Goal: Information Seeking & Learning: Learn about a topic

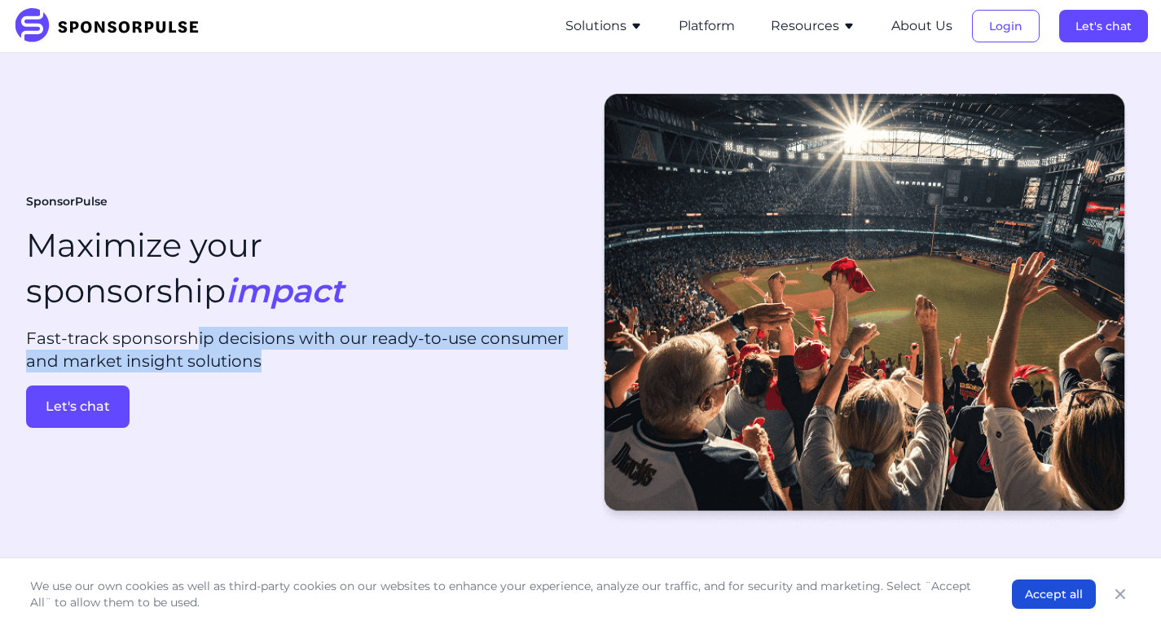
drag, startPoint x: 196, startPoint y: 346, endPoint x: 256, endPoint y: 385, distance: 71.2
click at [256, 385] on div "SponsorPulse Maximize your sponsorship impact Fast-track sponsorship decisions …" at bounding box center [297, 311] width 542 height 235
click at [256, 385] on link "Let's chat" at bounding box center [297, 406] width 542 height 42
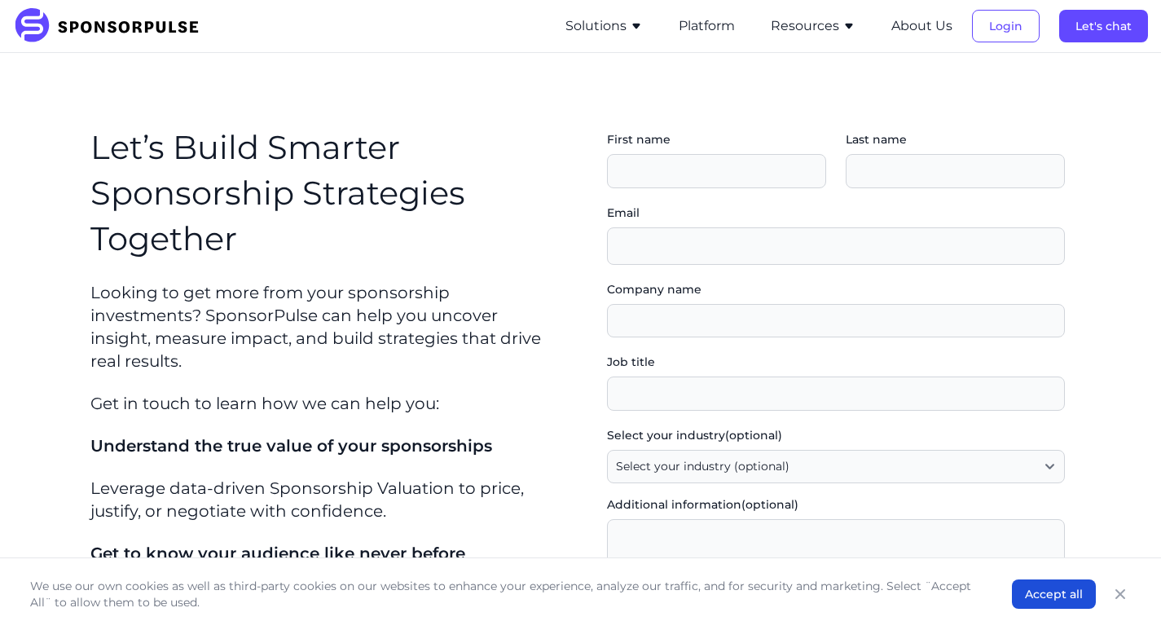
click at [256, 392] on p "Get in touch to learn how we can help you:" at bounding box center [325, 403] width 471 height 23
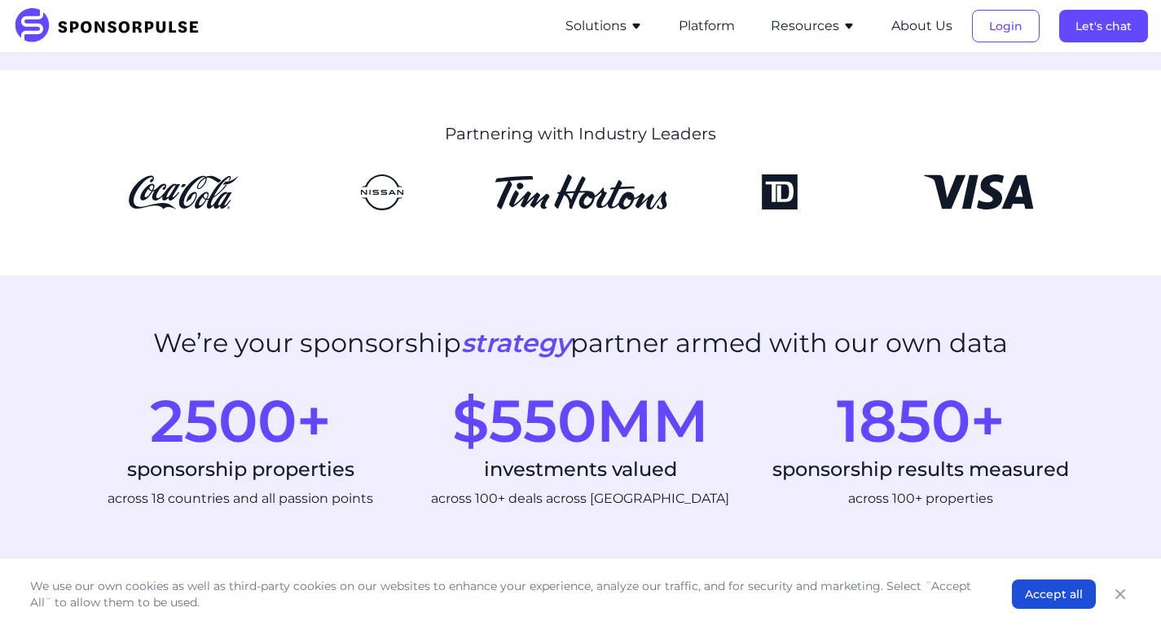
scroll to position [588, 0]
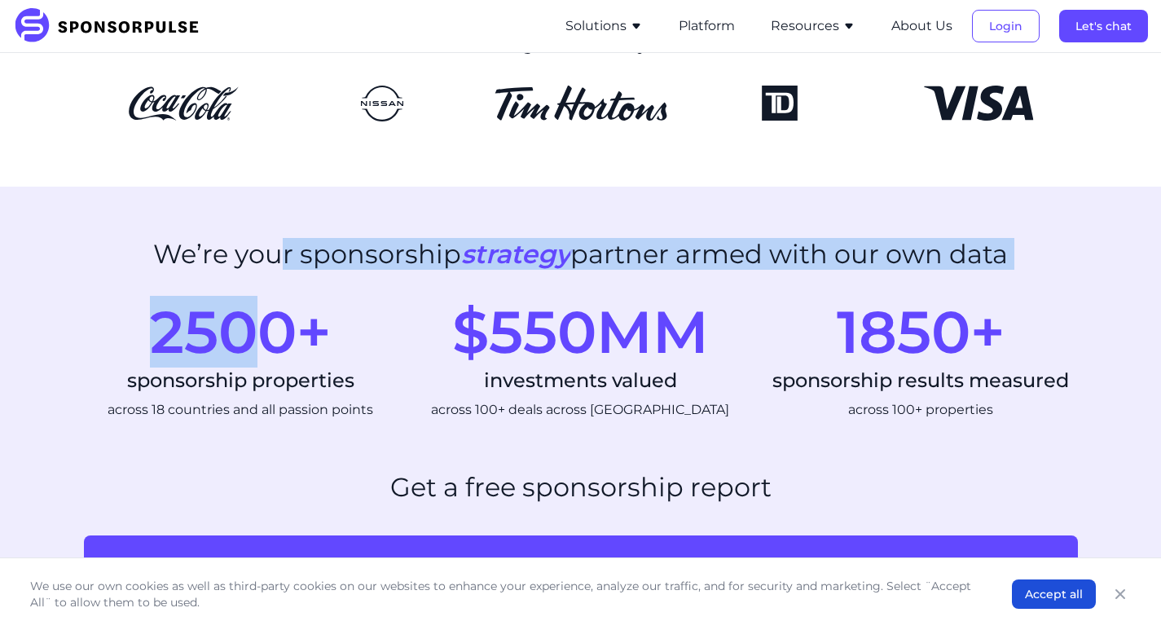
drag, startPoint x: 269, startPoint y: 262, endPoint x: 265, endPoint y: 363, distance: 101.1
click at [265, 363] on section "We’re your sponsorship strategy partner armed with our own data 2500+ sponsorsh…" at bounding box center [580, 329] width 1161 height 285
click at [265, 361] on div "2500+" at bounding box center [241, 331] width 314 height 59
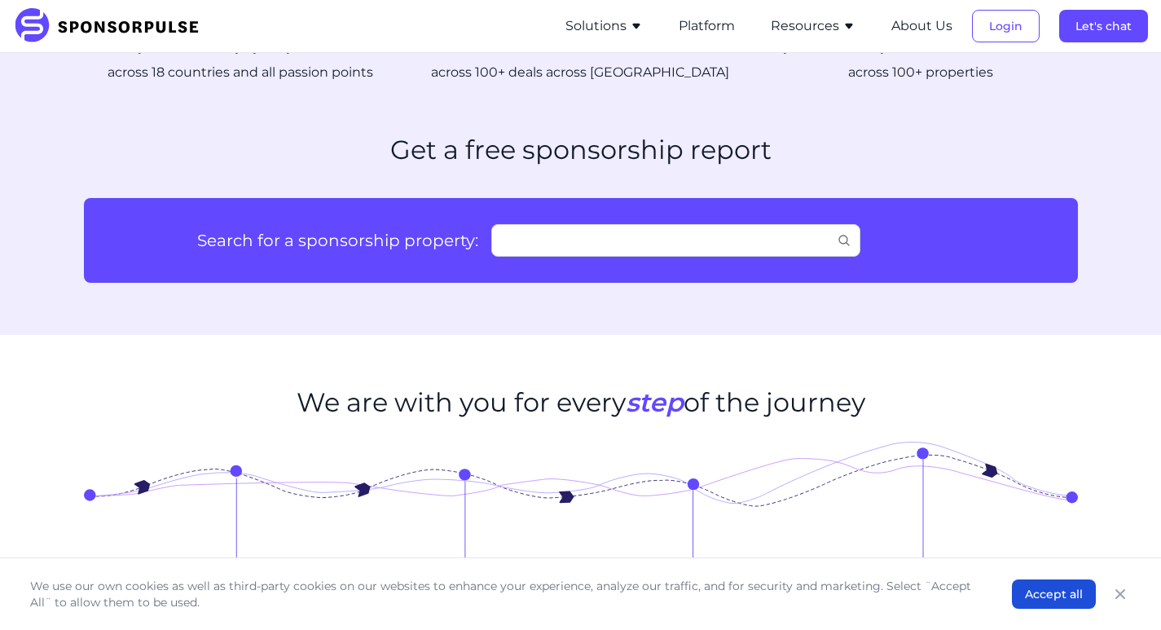
scroll to position [900, 0]
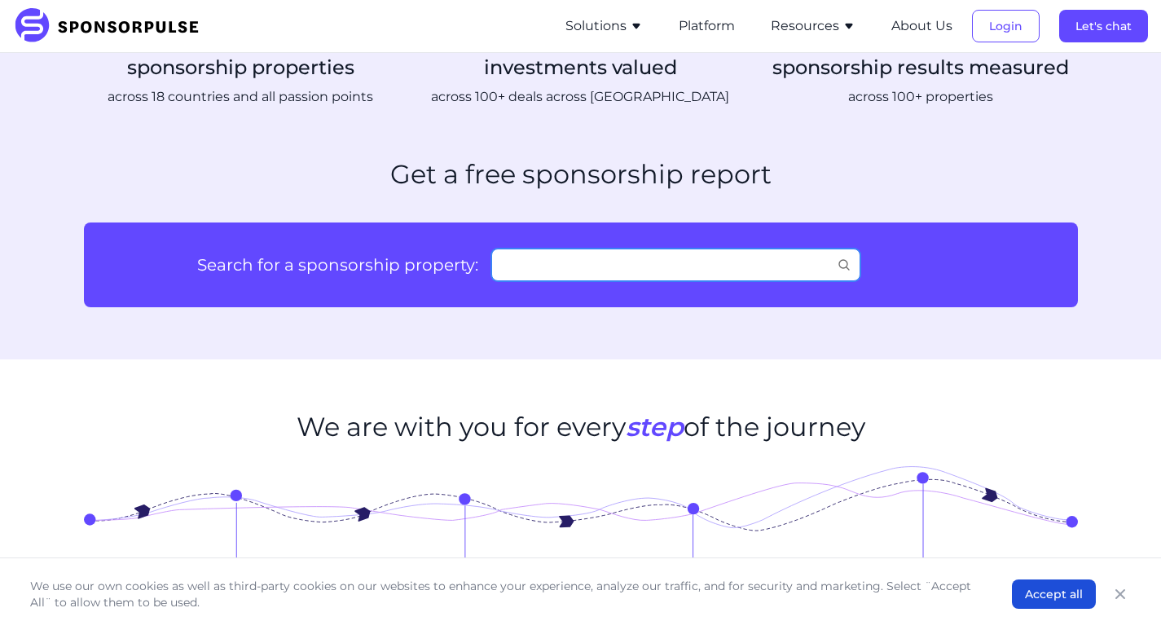
click at [538, 260] on input "Search for a sponsorship property:" at bounding box center [675, 265] width 369 height 33
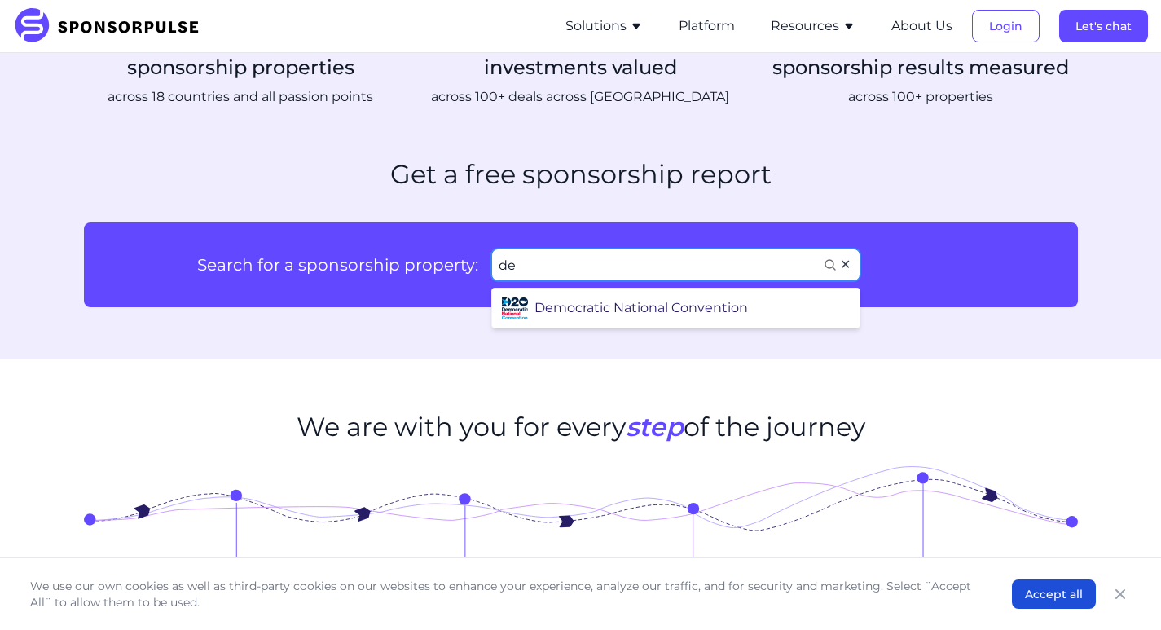
type input "d"
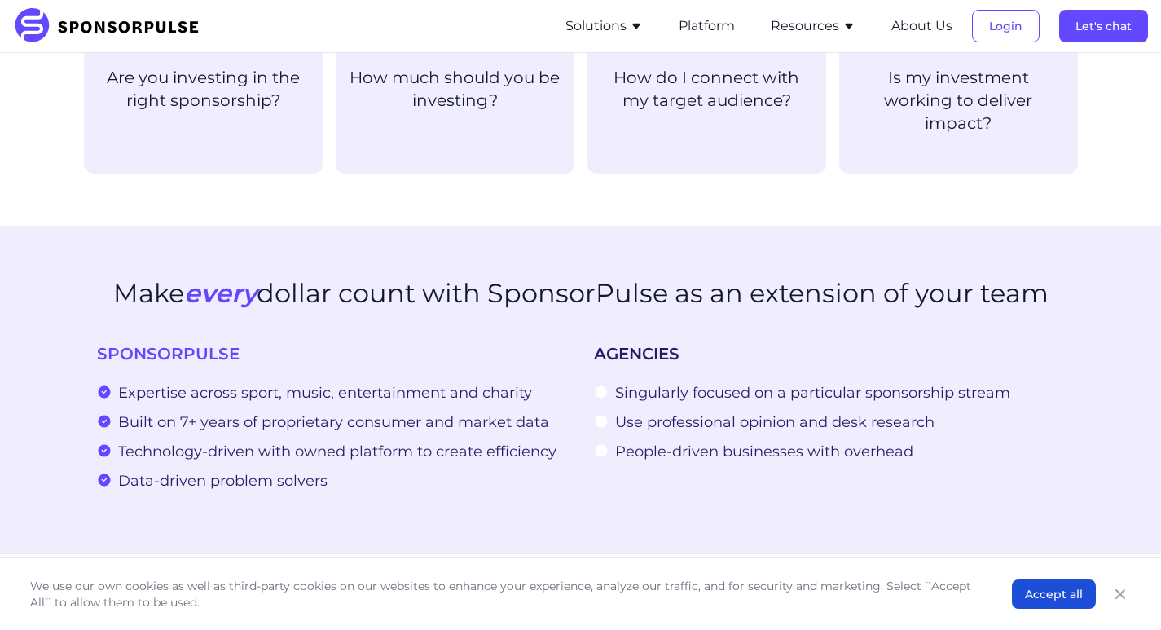
scroll to position [1533, 0]
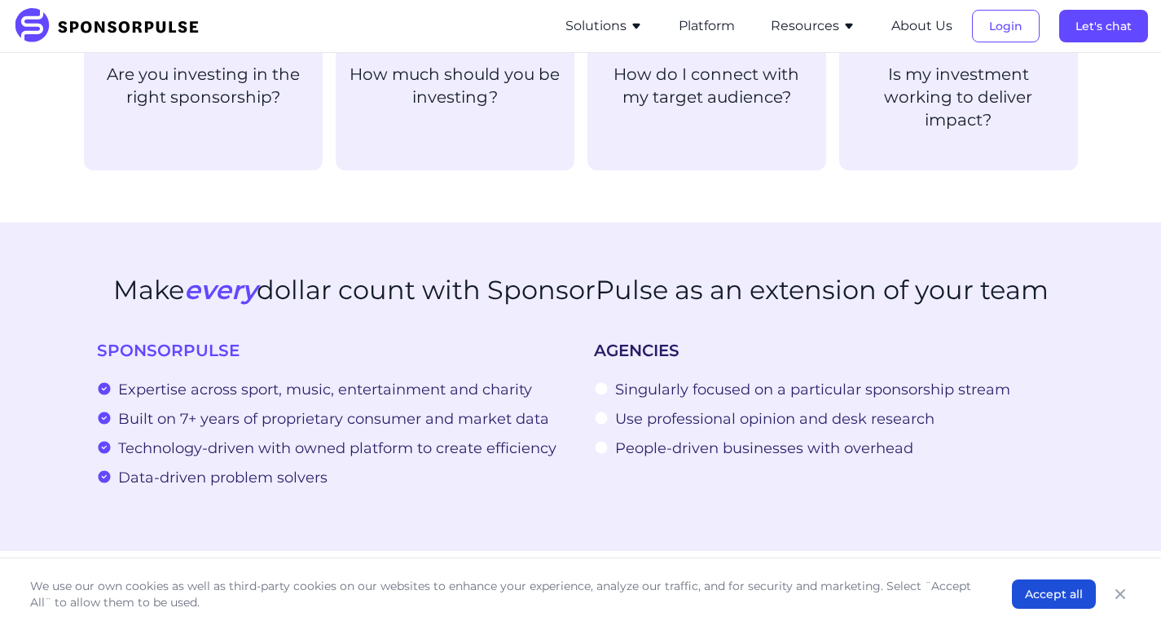
drag, startPoint x: 321, startPoint y: 370, endPoint x: 275, endPoint y: 412, distance: 61.7
click at [275, 412] on ul "Expertise across sport, music, entertainment and charity Built on 7+ years of p…" at bounding box center [332, 435] width 471 height 108
drag, startPoint x: 275, startPoint y: 412, endPoint x: 213, endPoint y: 375, distance: 72.7
click at [213, 381] on ul "Expertise across sport, music, entertainment and charity Built on 7+ years of p…" at bounding box center [332, 435] width 471 height 108
click at [213, 378] on span "Expertise across sport, music, entertainment and charity" at bounding box center [325, 389] width 414 height 23
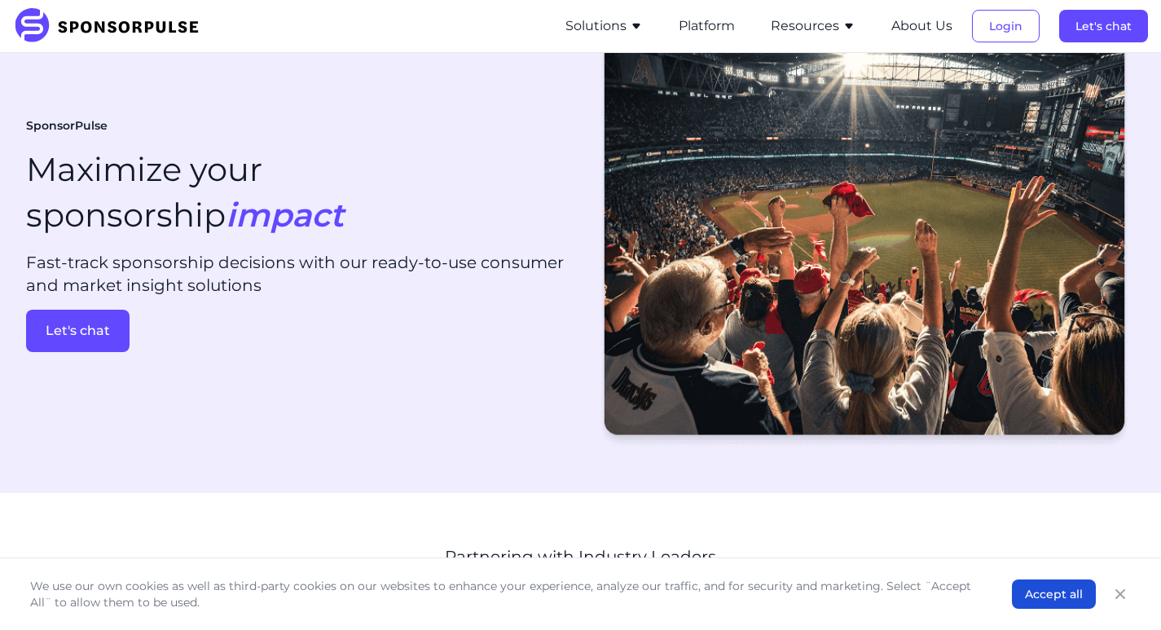
scroll to position [0, 0]
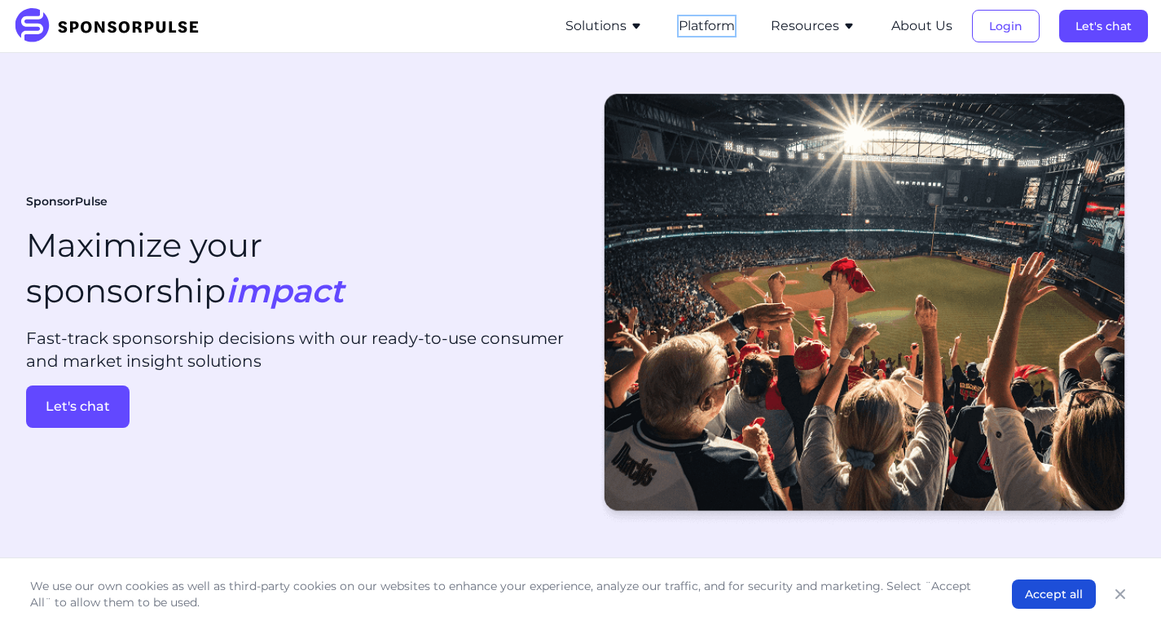
click at [724, 34] on button "Platform" at bounding box center [707, 26] width 56 height 20
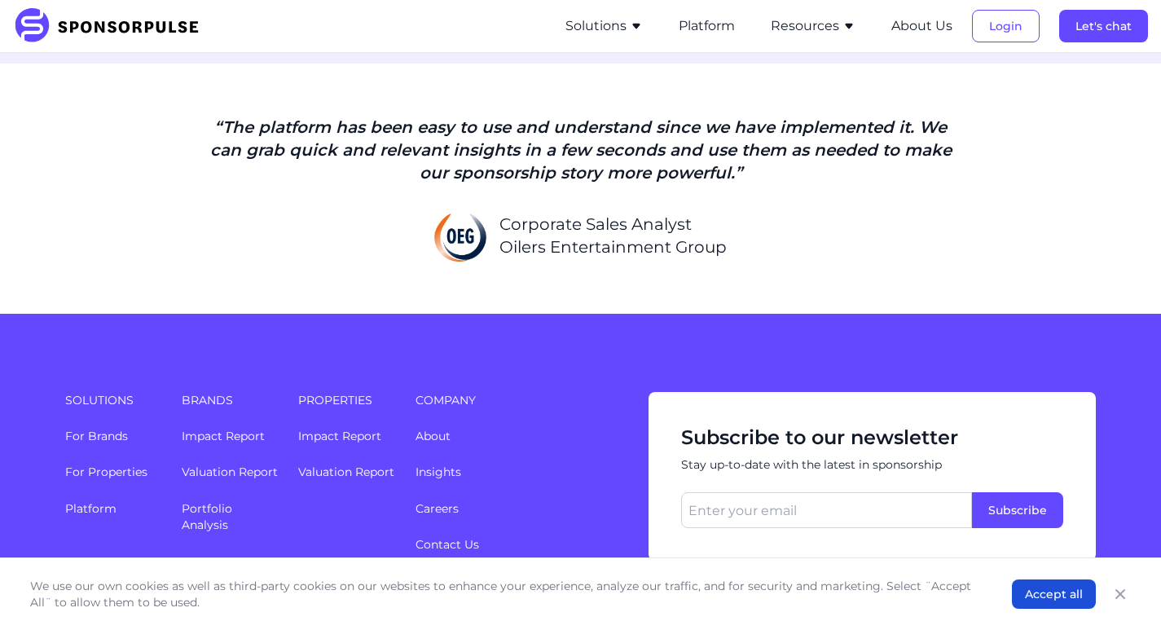
scroll to position [3259, 0]
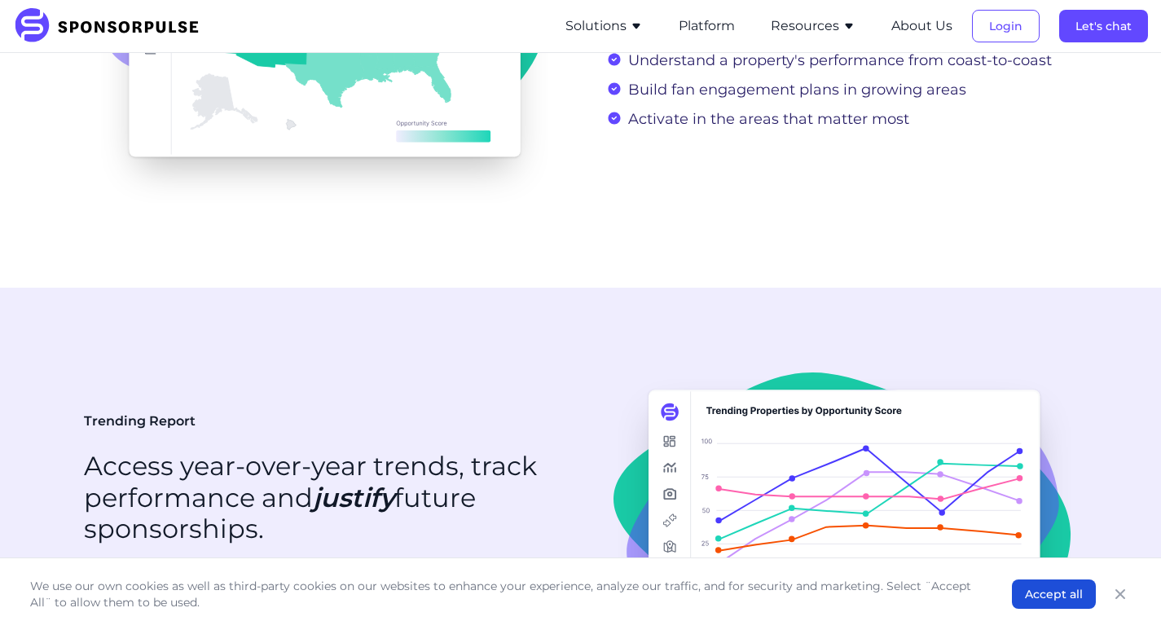
scroll to position [3259, 0]
